Goal: Task Accomplishment & Management: Manage account settings

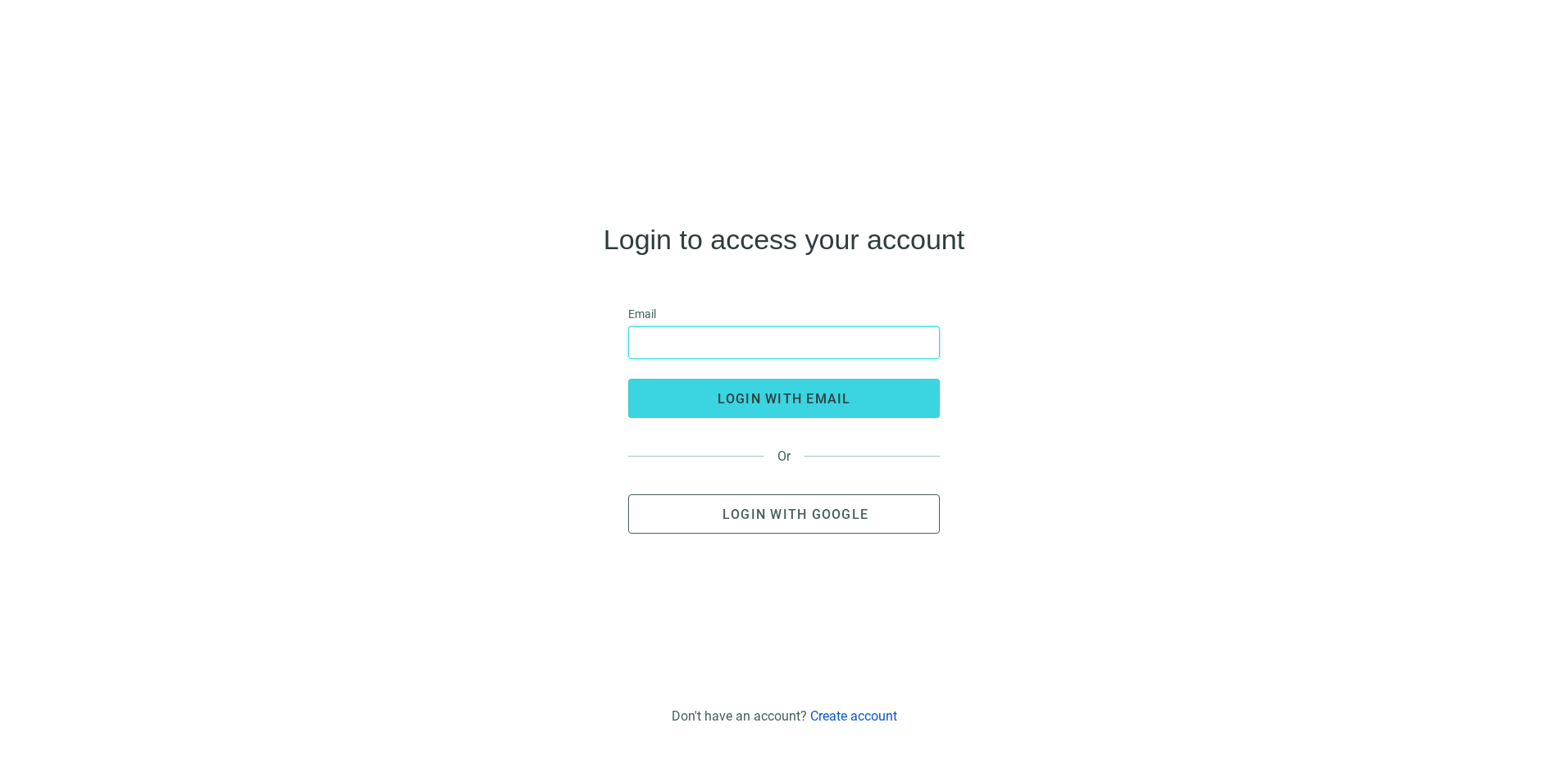
click at [778, 334] on input "email" at bounding box center [784, 343] width 291 height 32
type input "**********"
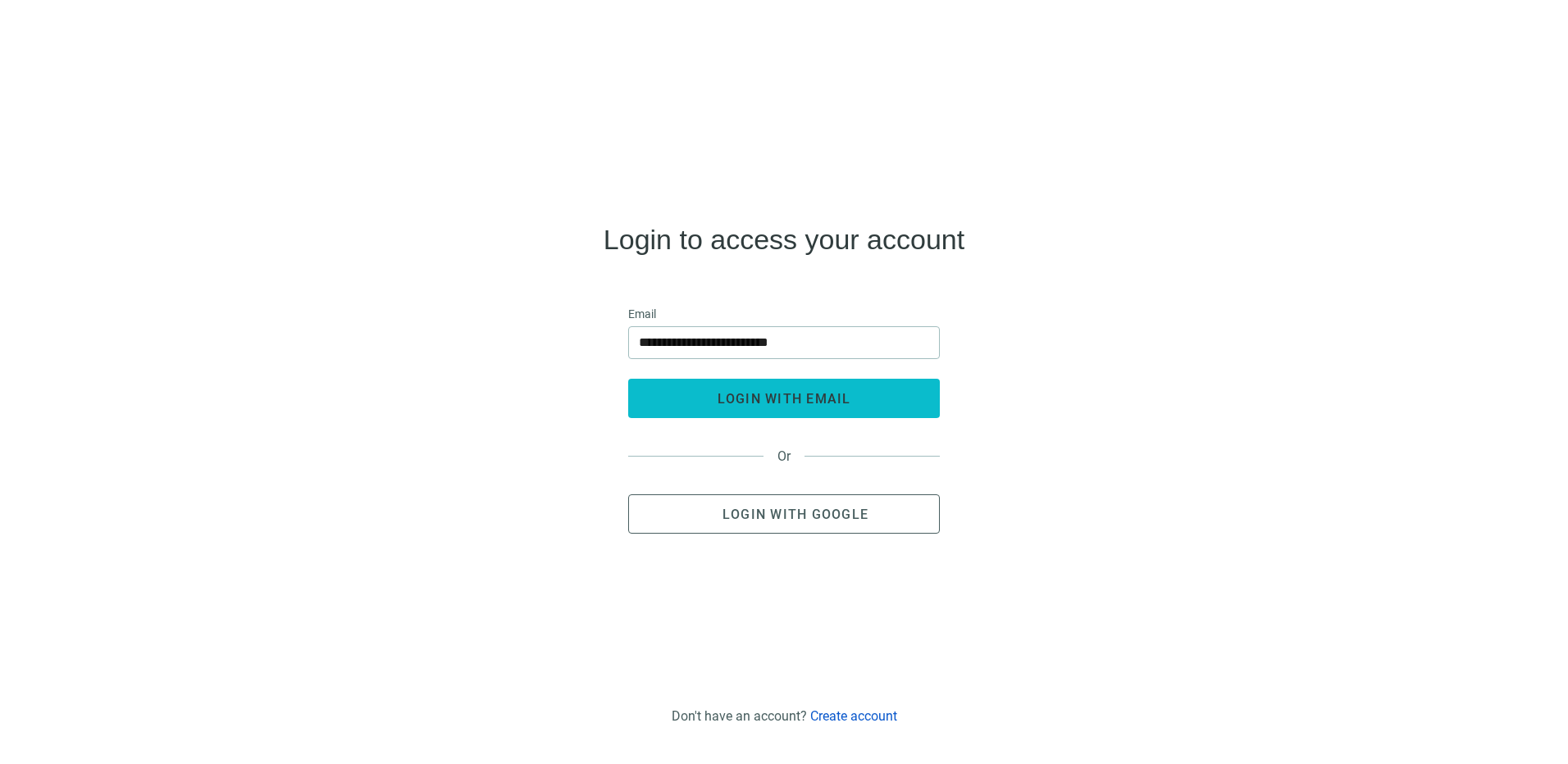
click at [792, 397] on span "login with email" at bounding box center [784, 399] width 133 height 16
